Goal: Task Accomplishment & Management: Manage account settings

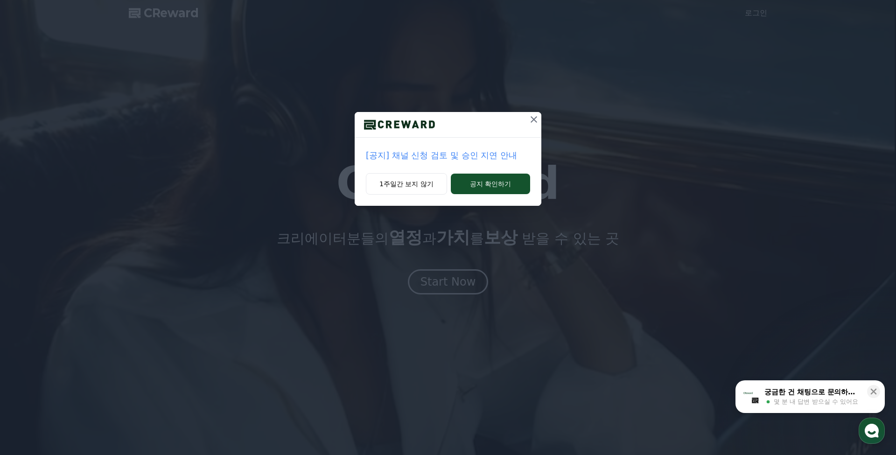
click at [535, 117] on icon at bounding box center [533, 119] width 11 height 11
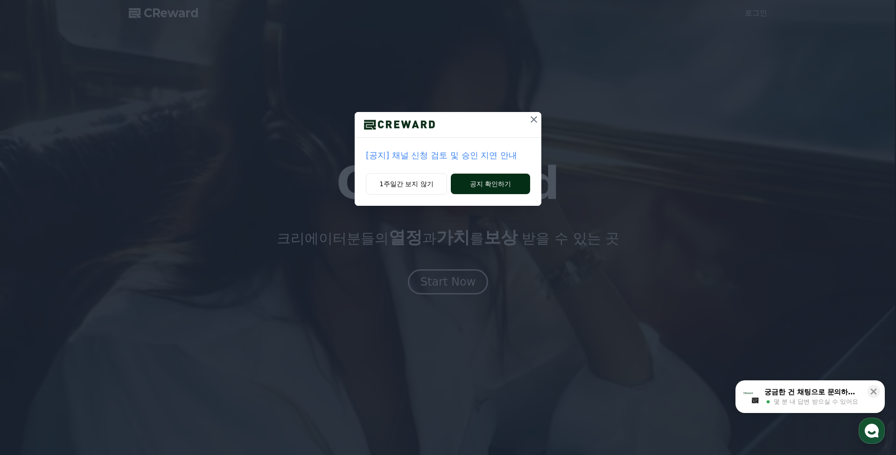
click at [465, 180] on button "공지 확인하기" at bounding box center [490, 184] width 79 height 21
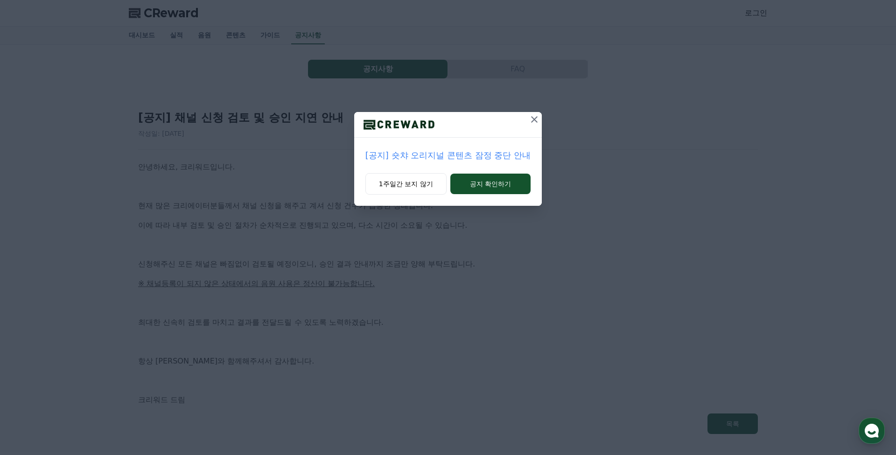
click at [535, 123] on icon at bounding box center [534, 119] width 11 height 11
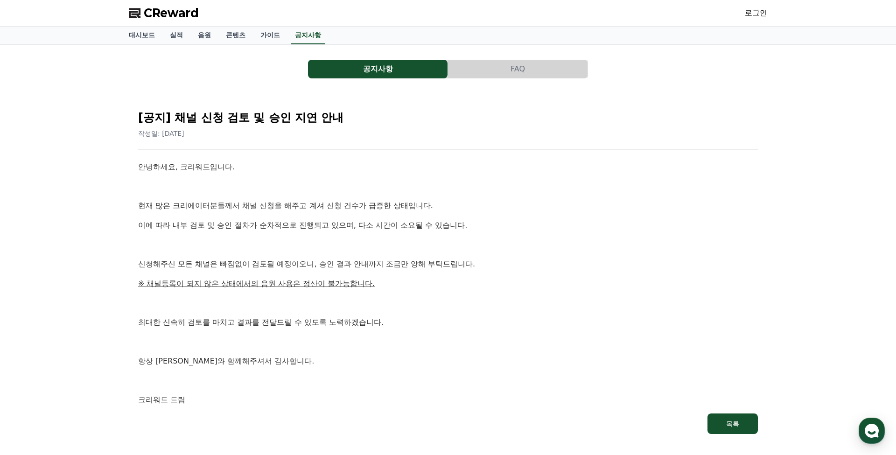
click at [307, 188] on p at bounding box center [448, 187] width 620 height 12
click at [765, 12] on link "로그인" at bounding box center [756, 12] width 22 height 11
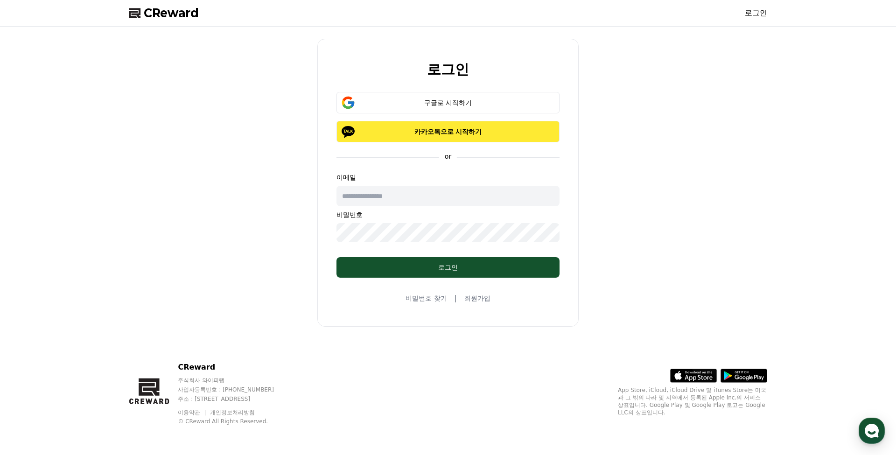
click at [439, 136] on p "카카오톡으로 시작하기" at bounding box center [448, 131] width 196 height 9
click at [494, 106] on div "구글로 시작하기" at bounding box center [448, 102] width 196 height 9
click at [572, 80] on div "로그인 구글로 시작하기 Loading... or 이메일 비밀번호 로그인 비밀번호 찾기 | 회원가입" at bounding box center [447, 183] width 261 height 288
click at [658, 119] on div "로그인 구글로 시작하기 Loading... or 이메일 비밀번호 로그인 비밀번호 찾기 | 회원가입" at bounding box center [448, 182] width 646 height 305
click at [503, 104] on div "구글로 시작하기" at bounding box center [448, 102] width 196 height 9
